Goal: Find specific page/section: Find specific page/section

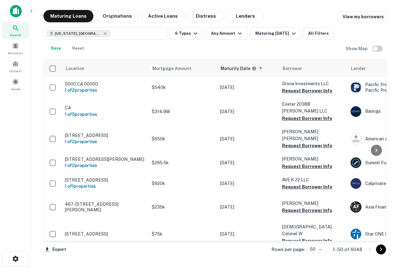
scroll to position [7, 0]
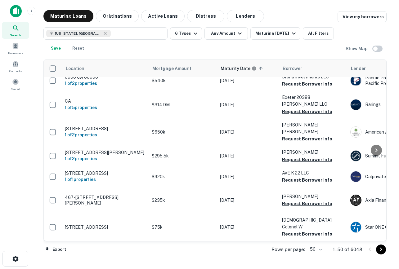
click at [16, 35] on span "Search" at bounding box center [15, 35] width 11 height 5
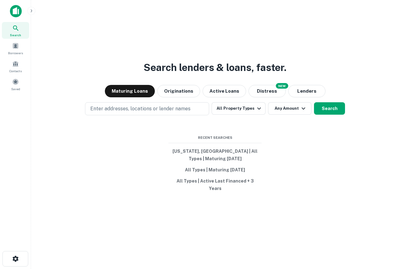
click at [29, 8] on icon "button" at bounding box center [31, 10] width 5 height 5
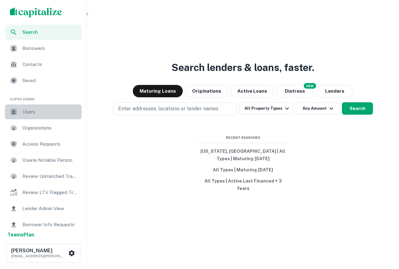
click at [41, 112] on span "Users" at bounding box center [50, 111] width 56 height 7
